Goal: Information Seeking & Learning: Learn about a topic

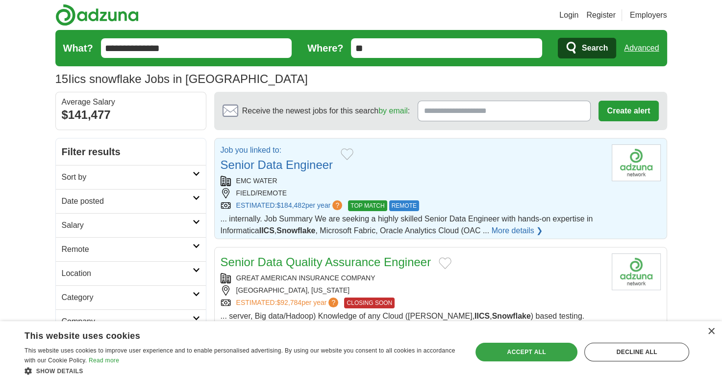
click at [526, 352] on div "Accept all" at bounding box center [527, 351] width 102 height 19
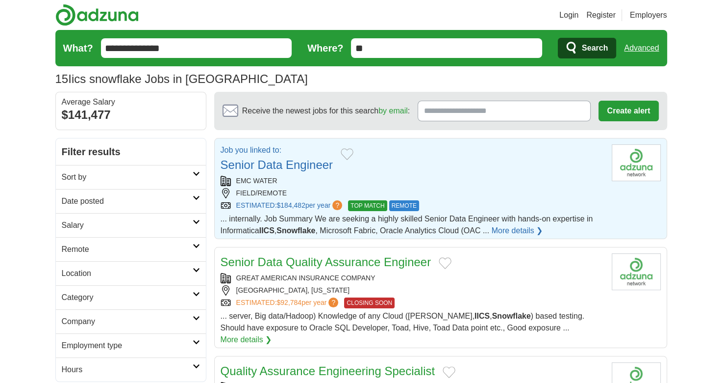
click at [314, 166] on link "Senior Data Engineer" at bounding box center [277, 164] width 112 height 13
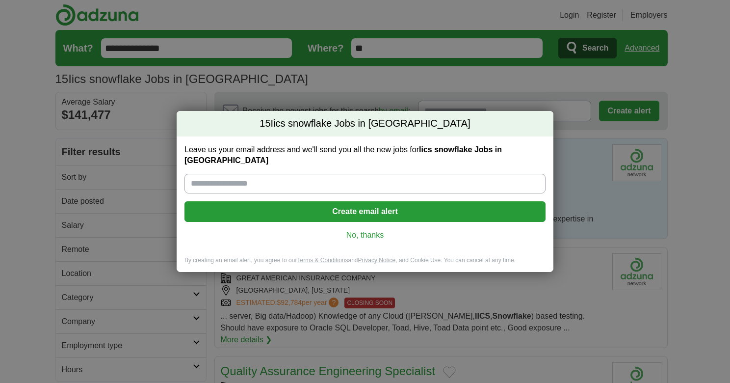
click at [369, 230] on link "No, thanks" at bounding box center [364, 235] width 345 height 11
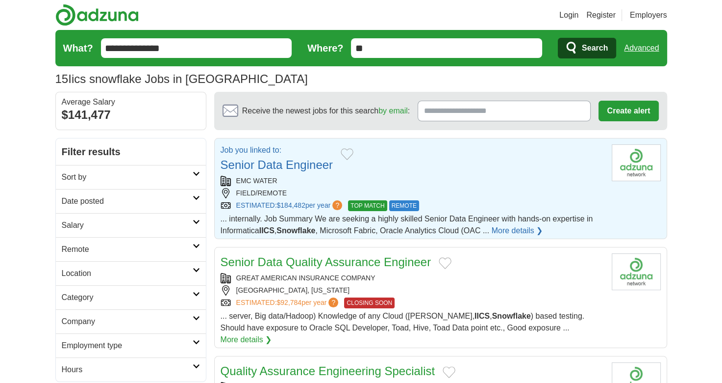
click at [306, 168] on link "Senior Data Engineer" at bounding box center [277, 164] width 112 height 13
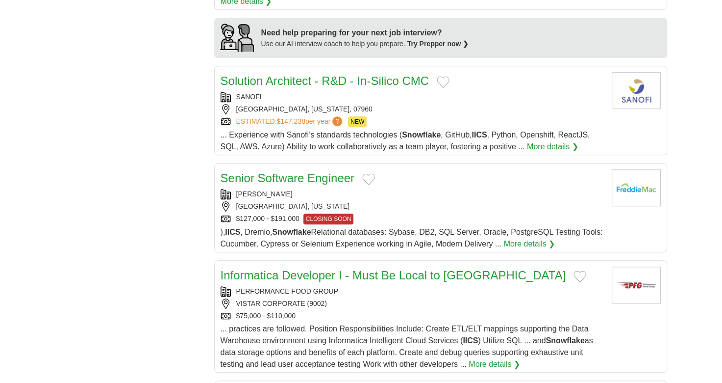
scroll to position [883, 0]
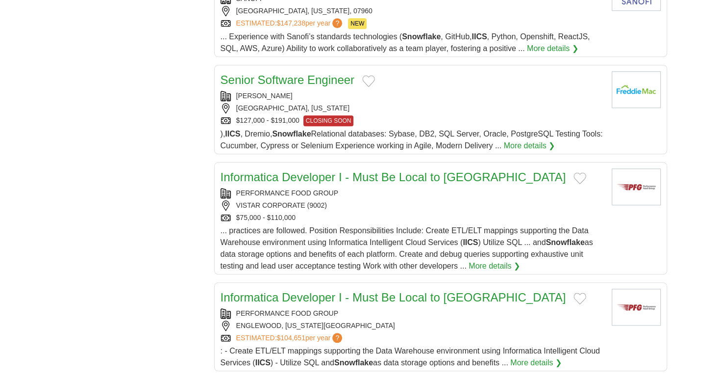
click at [338, 73] on link "Senior Software Engineer" at bounding box center [288, 79] width 134 height 13
click at [299, 170] on link "Informatica Developer I - Must Be Local to [GEOGRAPHIC_DATA]" at bounding box center [394, 176] width 346 height 13
